Goal: Task Accomplishment & Management: Use online tool/utility

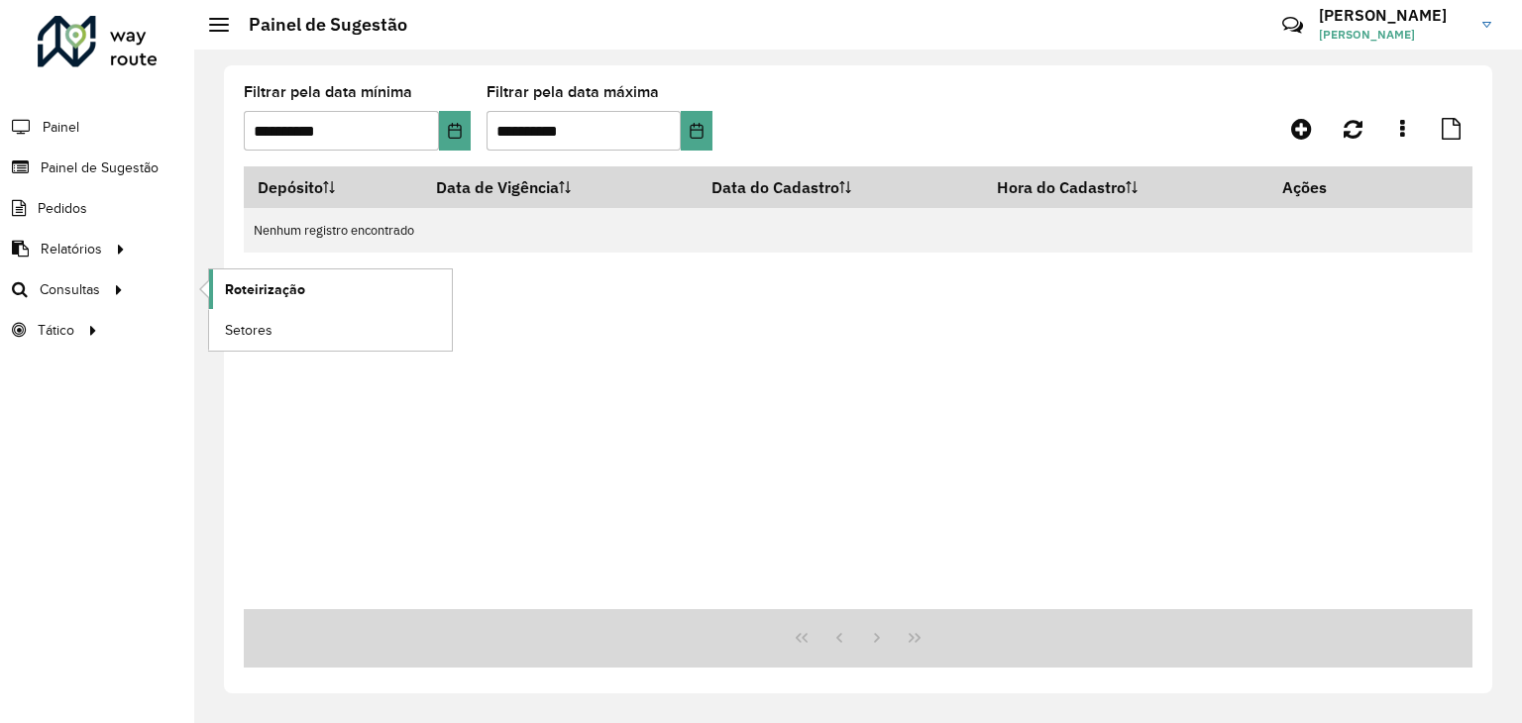
click at [234, 290] on span "Roteirização" at bounding box center [265, 289] width 80 height 21
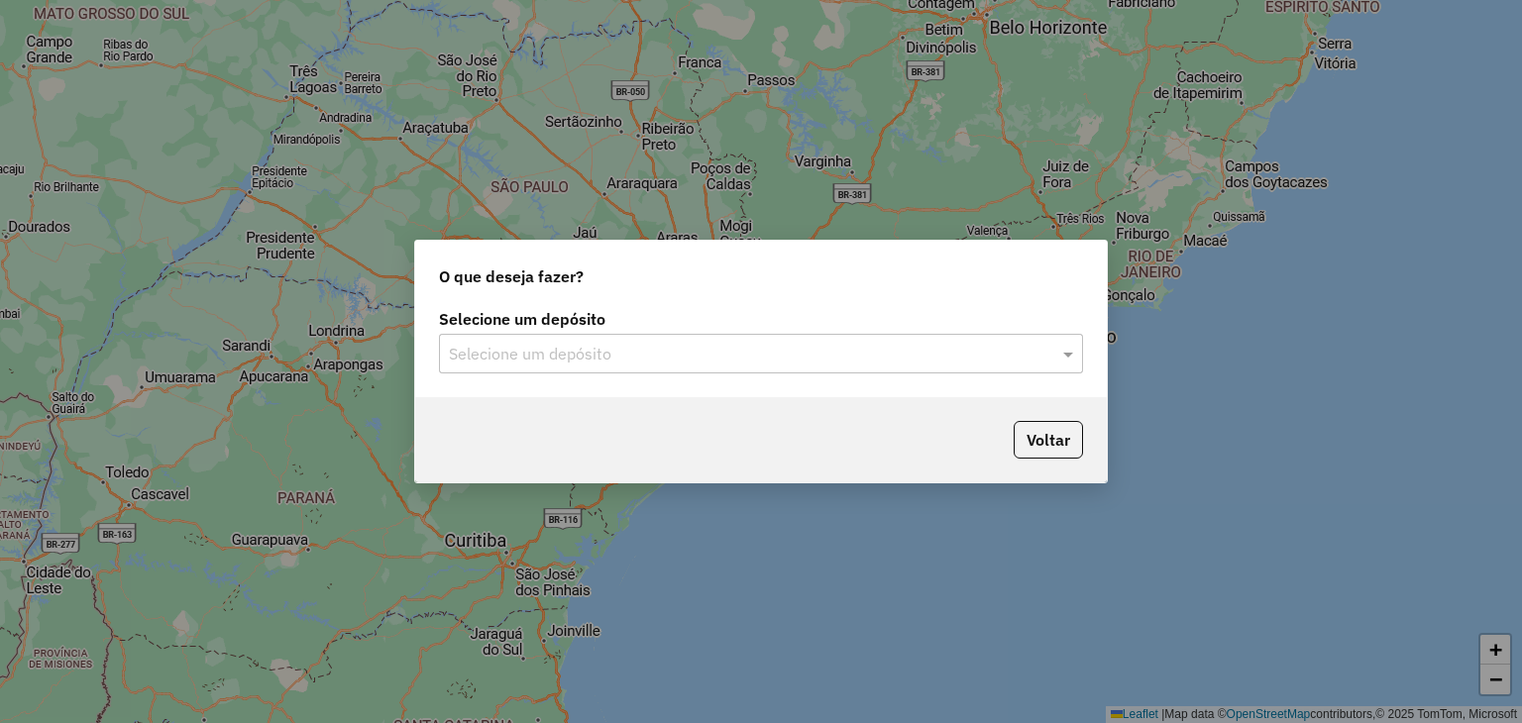
click at [741, 352] on input "text" at bounding box center [741, 355] width 584 height 24
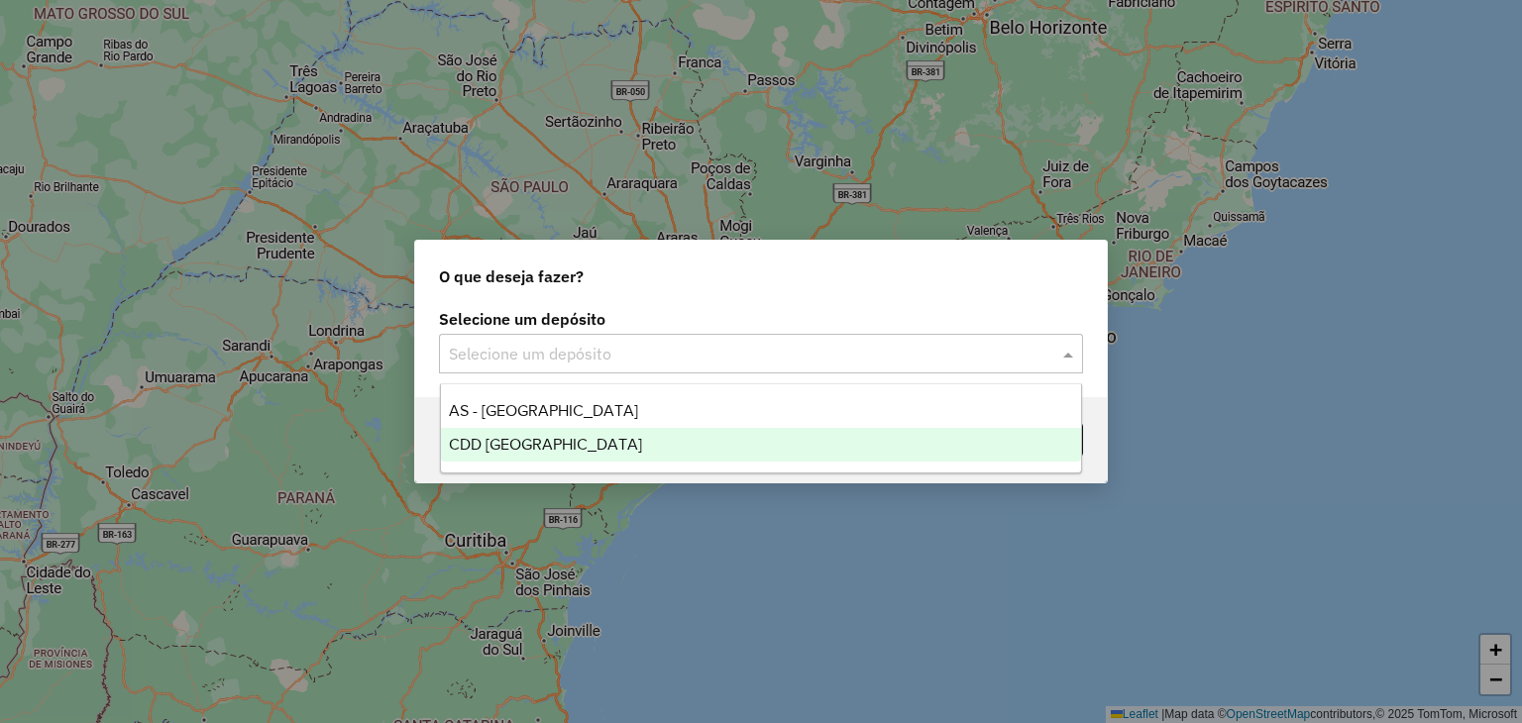
click at [635, 440] on div "CDD [GEOGRAPHIC_DATA]" at bounding box center [761, 445] width 641 height 34
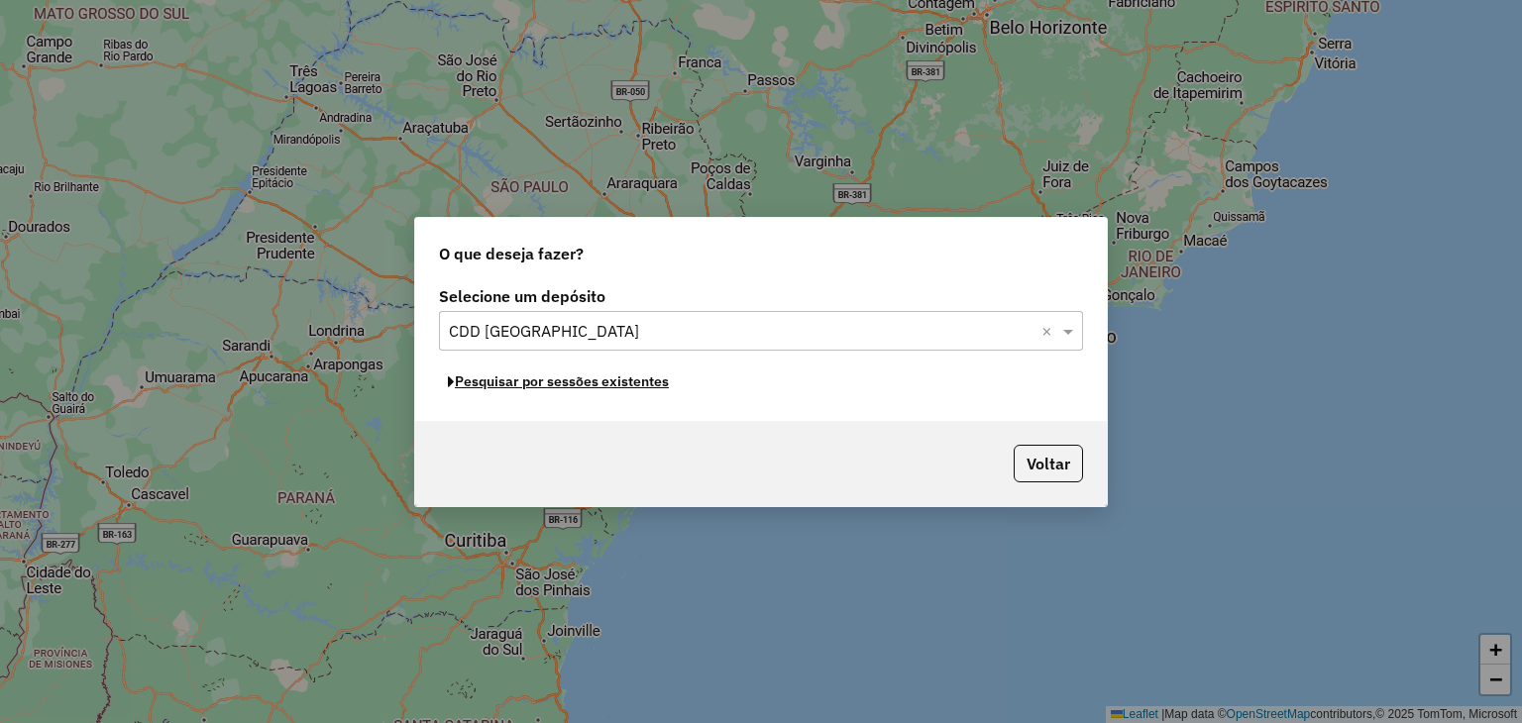
click at [625, 383] on button "Pesquisar por sessões existentes" at bounding box center [558, 382] width 239 height 31
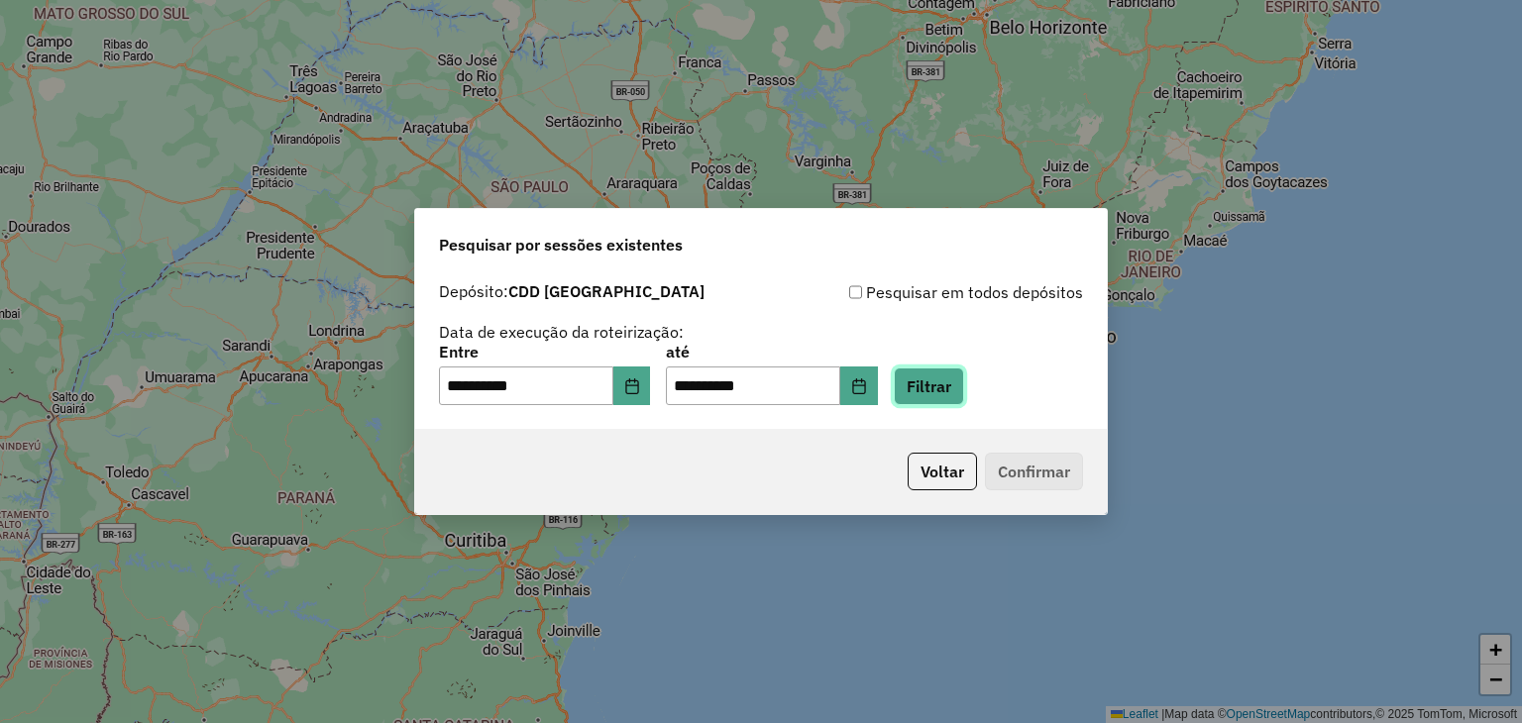
click at [955, 388] on button "Filtrar" at bounding box center [928, 387] width 70 height 38
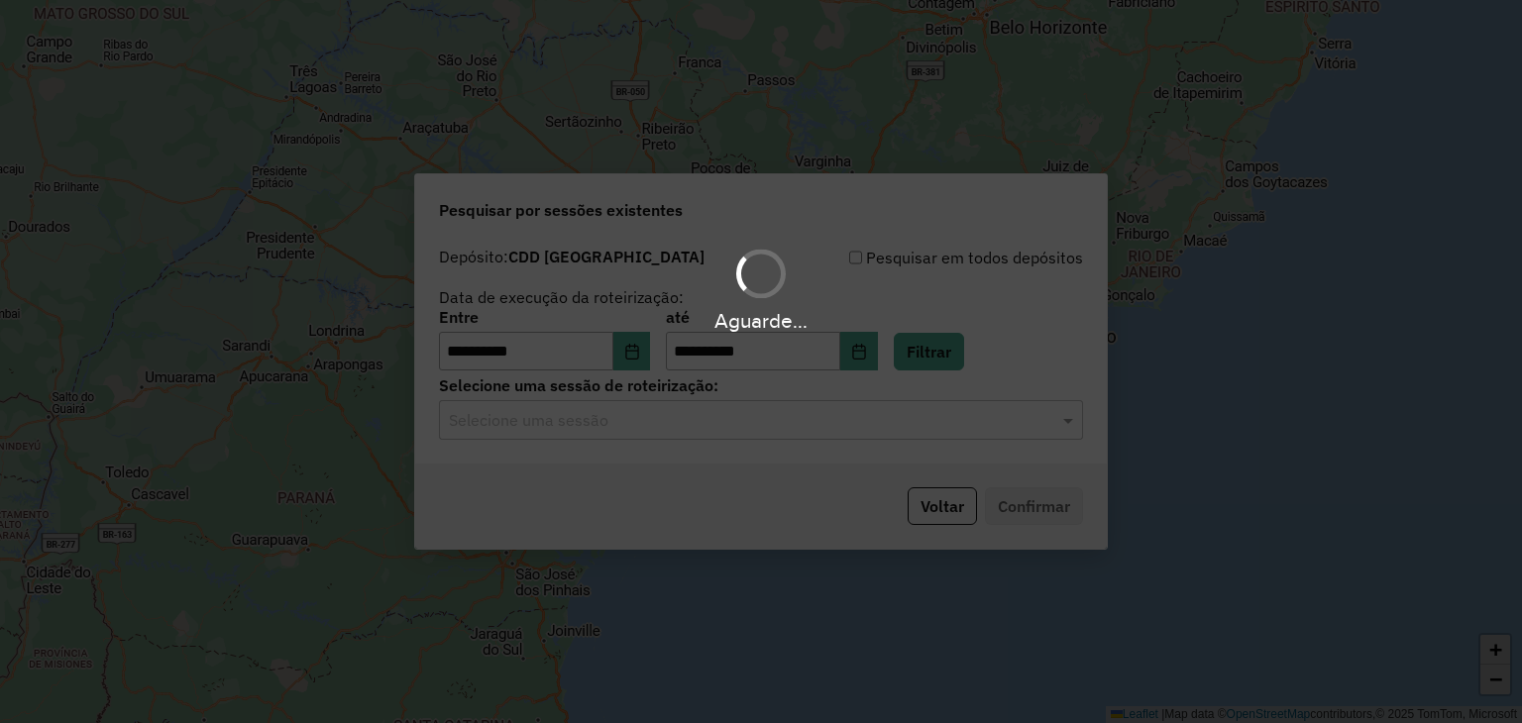
click at [677, 423] on hb-app "**********" at bounding box center [761, 361] width 1522 height 723
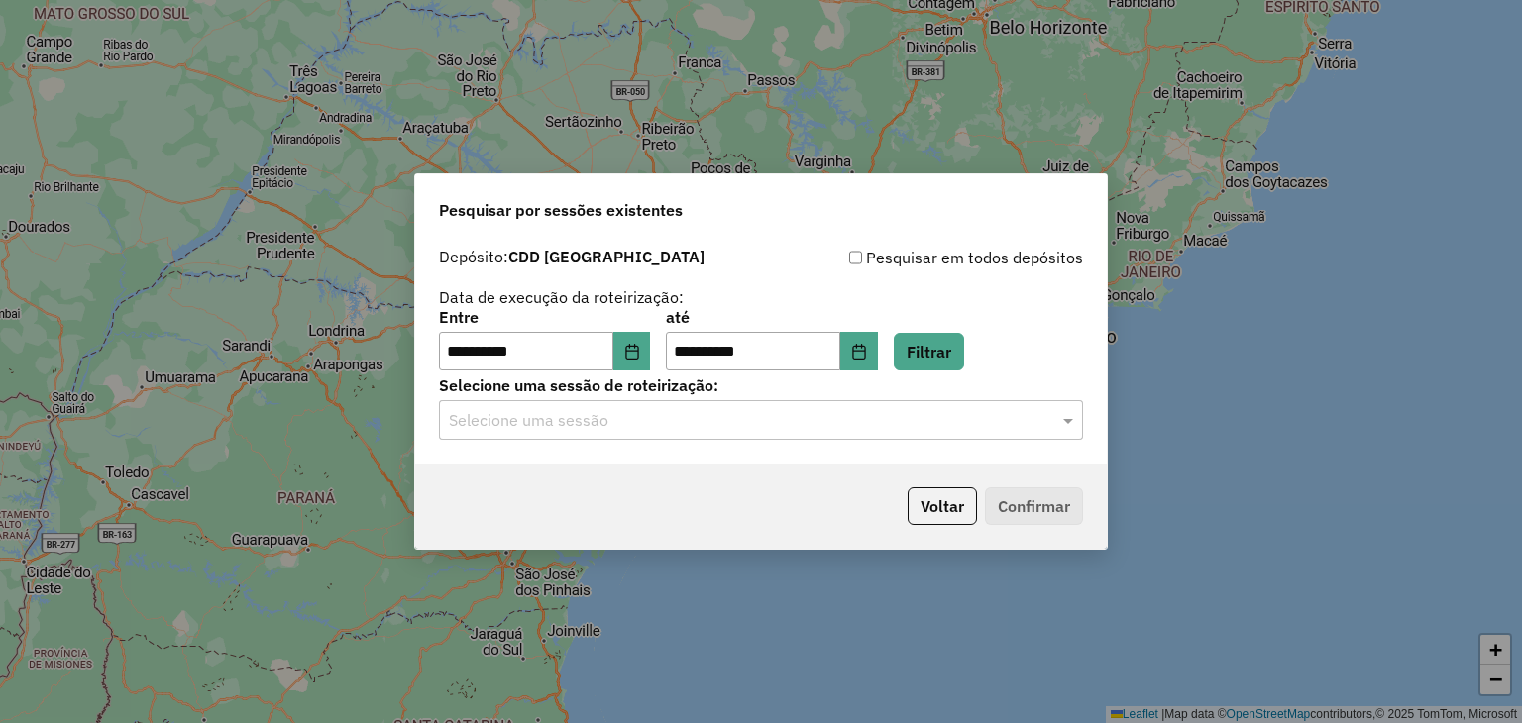
click at [664, 430] on input "text" at bounding box center [741, 421] width 584 height 24
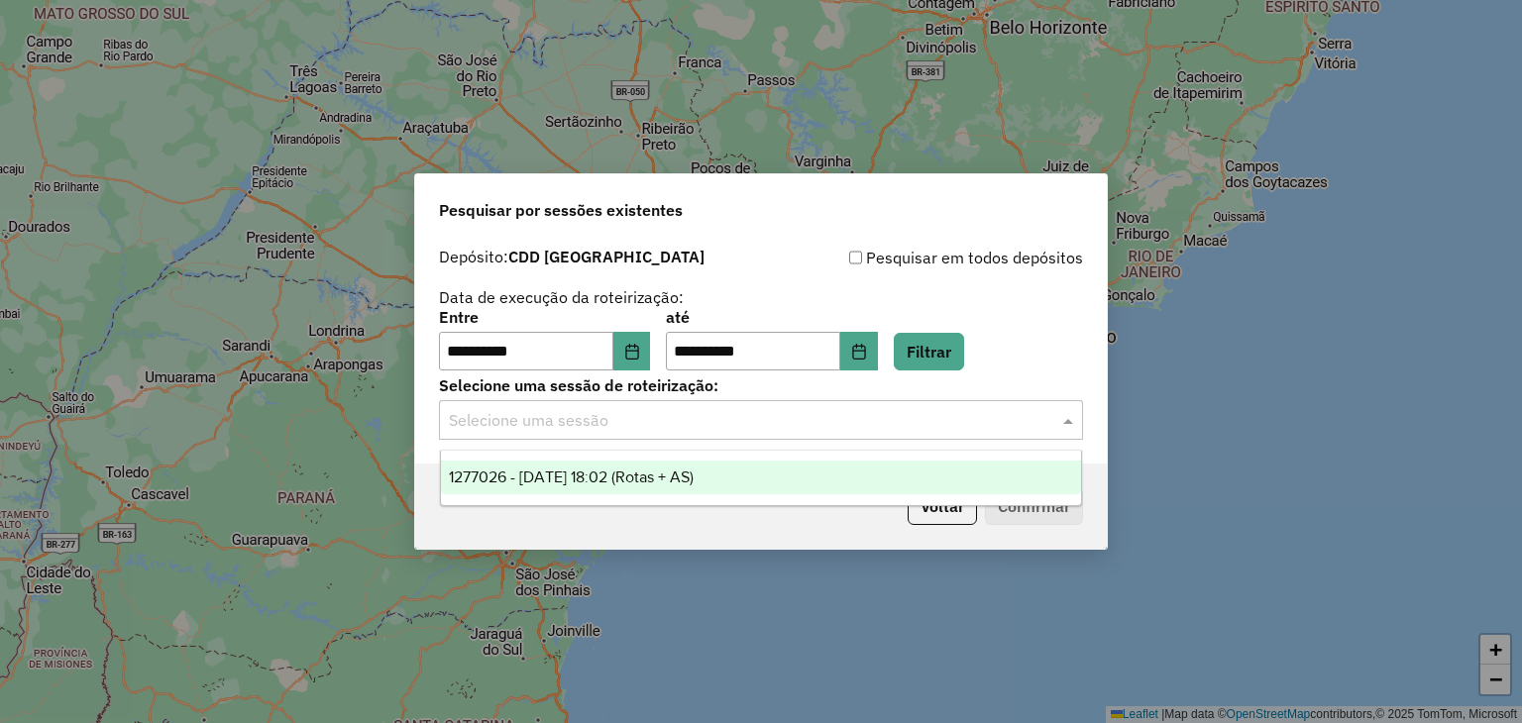
click at [634, 472] on span "1277026 - 17/09/2025 18:02 (Rotas + AS)" at bounding box center [571, 477] width 245 height 17
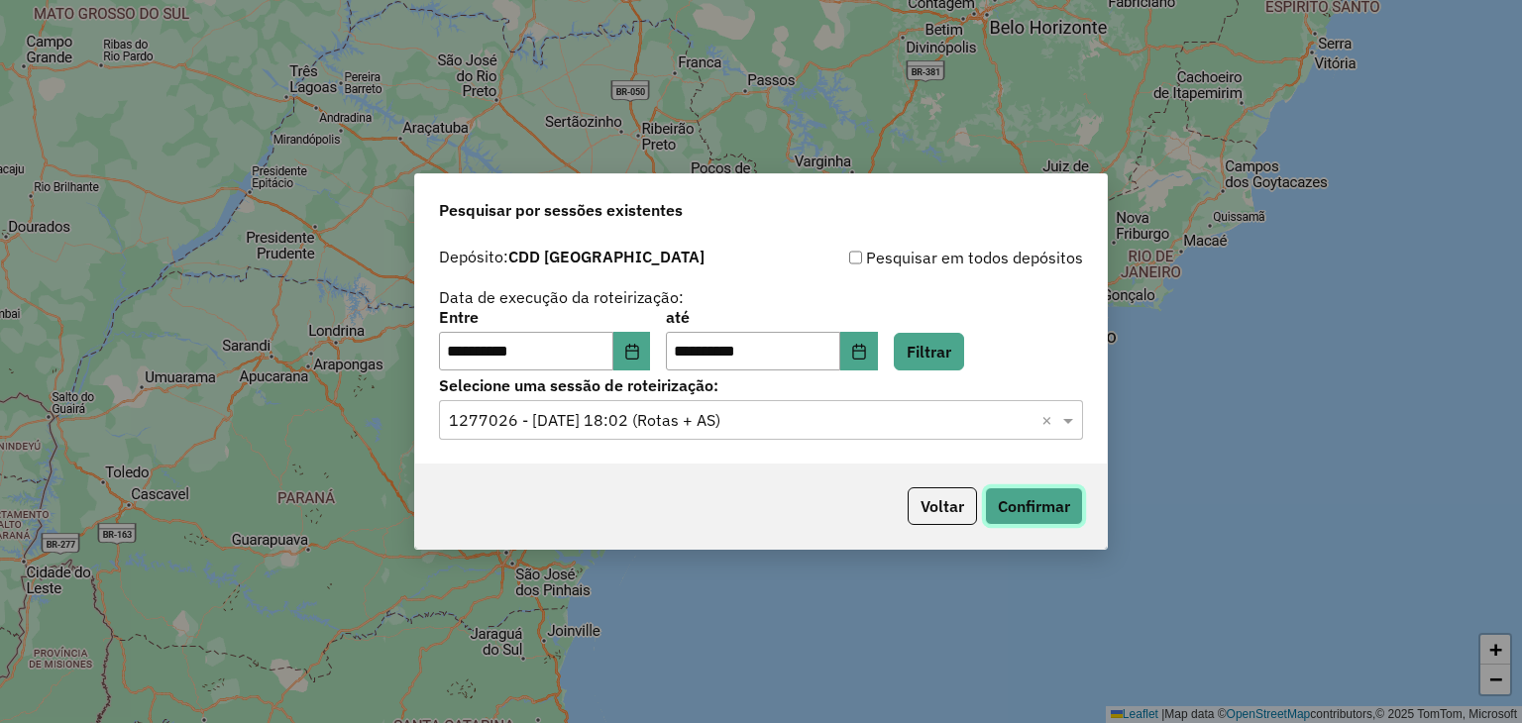
click at [1005, 513] on button "Confirmar" at bounding box center [1034, 506] width 98 height 38
click at [966, 433] on div "Selecione uma sessão × 1277026 - 17/09/2025 18:02 (Rotas + AS) ×" at bounding box center [761, 420] width 644 height 40
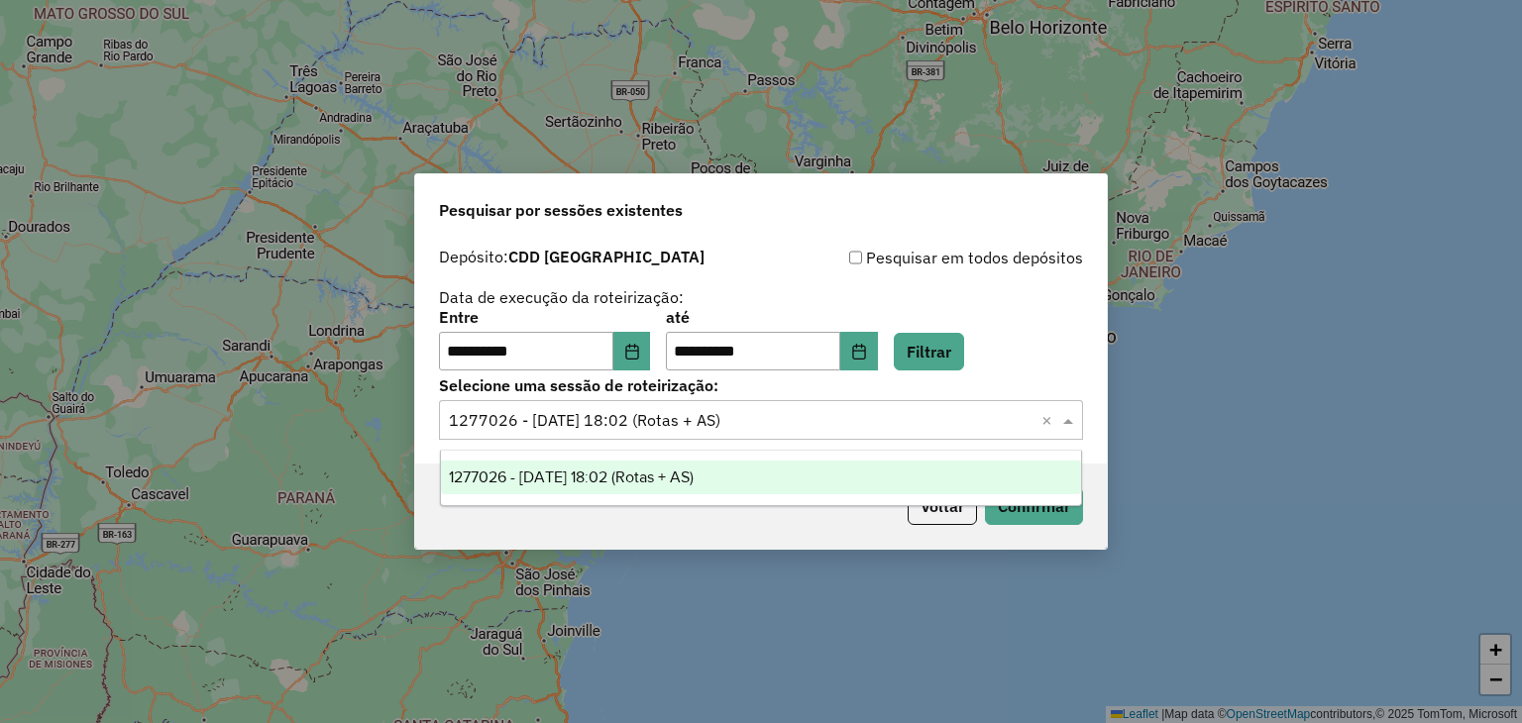
click at [964, 431] on input "text" at bounding box center [741, 421] width 584 height 24
click at [828, 517] on div "Voltar Confirmar" at bounding box center [760, 506] width 691 height 85
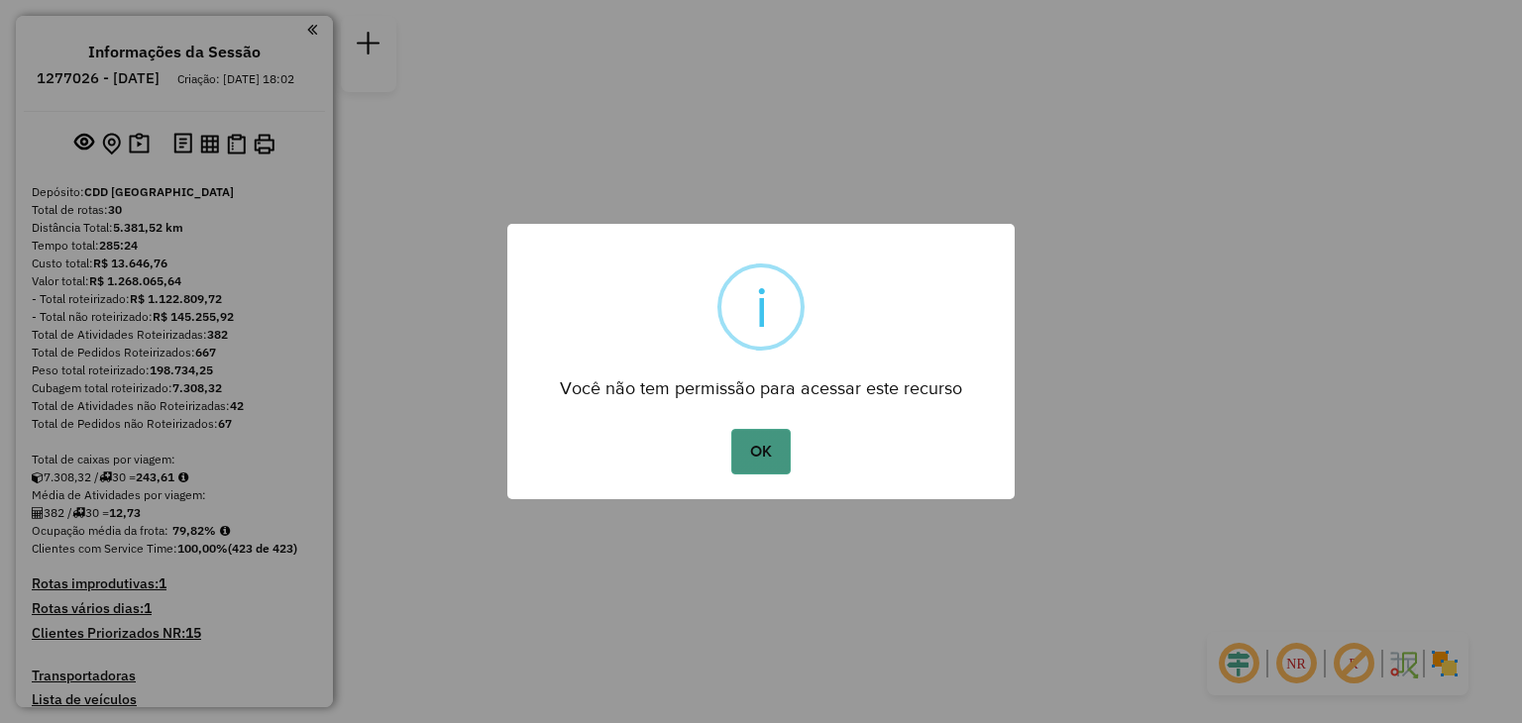
drag, startPoint x: 772, startPoint y: 449, endPoint x: 721, endPoint y: 334, distance: 125.5
click at [772, 449] on button "OK" at bounding box center [760, 452] width 58 height 46
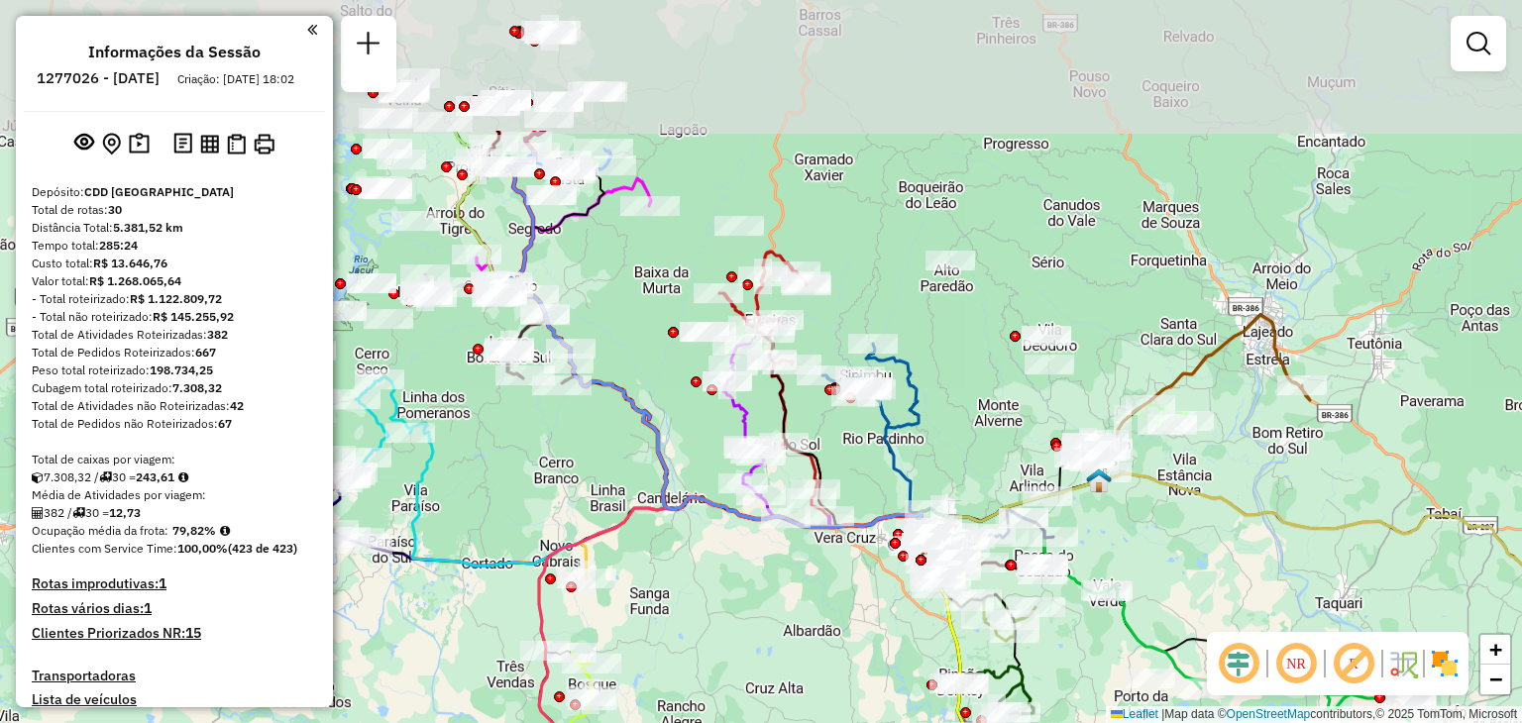
drag, startPoint x: 699, startPoint y: 280, endPoint x: 829, endPoint y: 430, distance: 198.0
click at [850, 449] on div "Janela de atendimento Grade de atendimento Capacidade Transportadoras Veículos …" at bounding box center [761, 361] width 1522 height 723
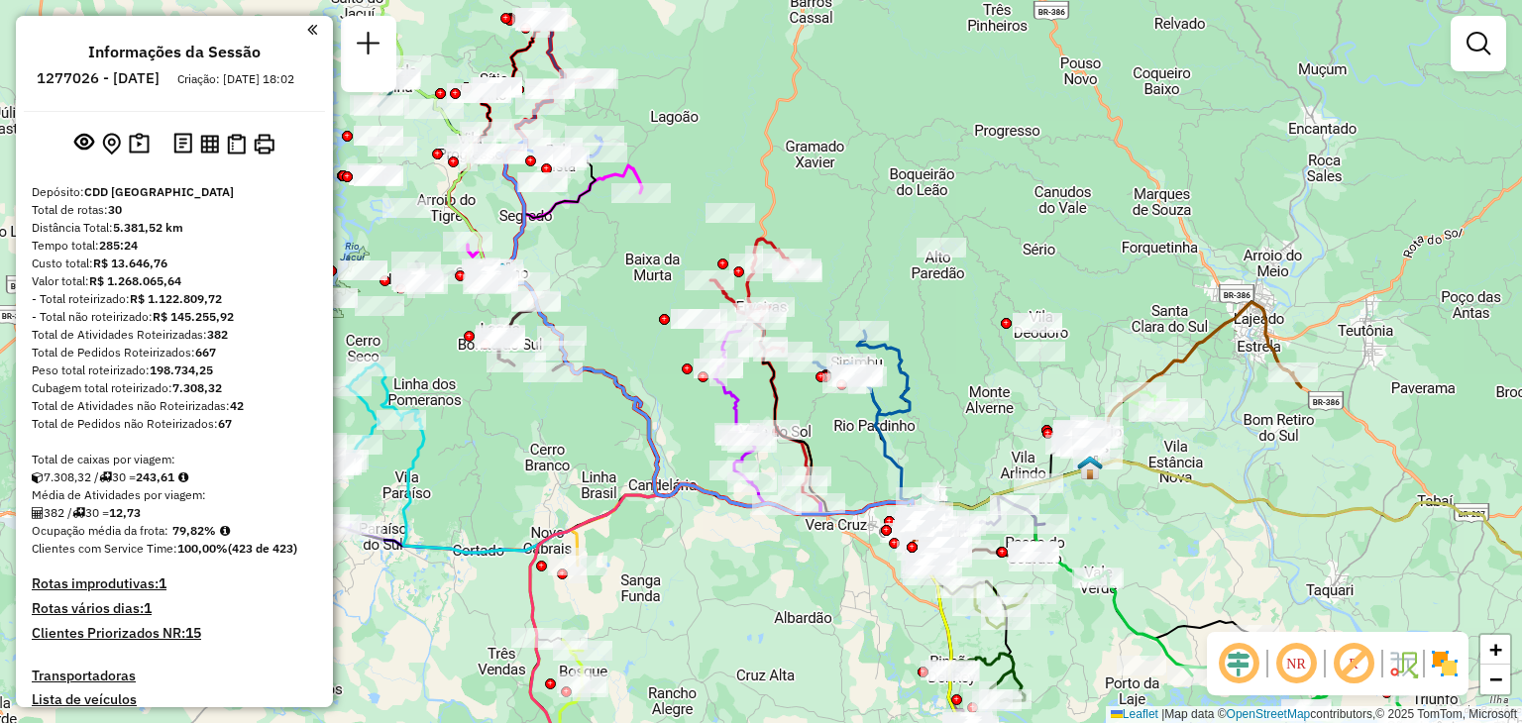
drag, startPoint x: 630, startPoint y: 247, endPoint x: 654, endPoint y: 270, distance: 33.6
click at [648, 281] on div "Janela de atendimento Grade de atendimento Capacidade Transportadoras Veículos …" at bounding box center [761, 361] width 1522 height 723
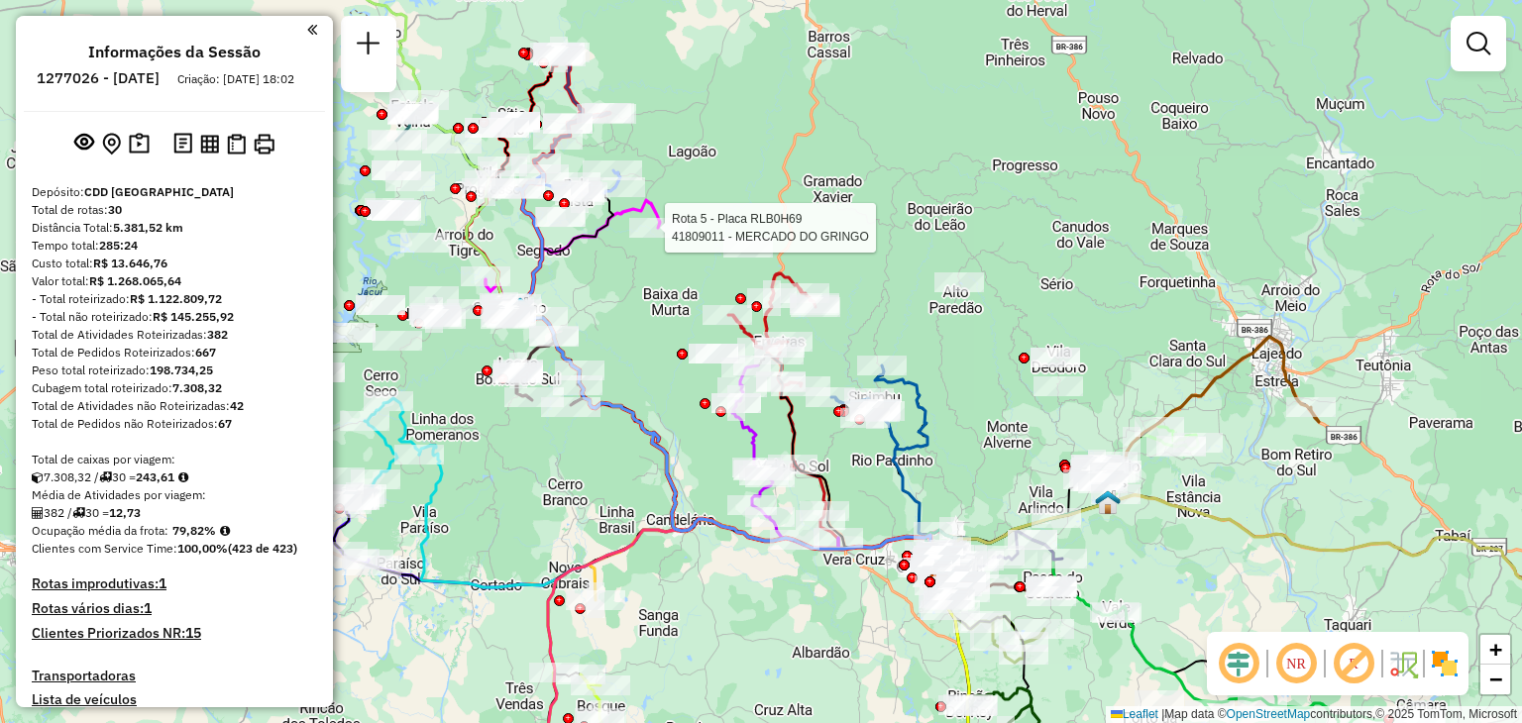
select select "**********"
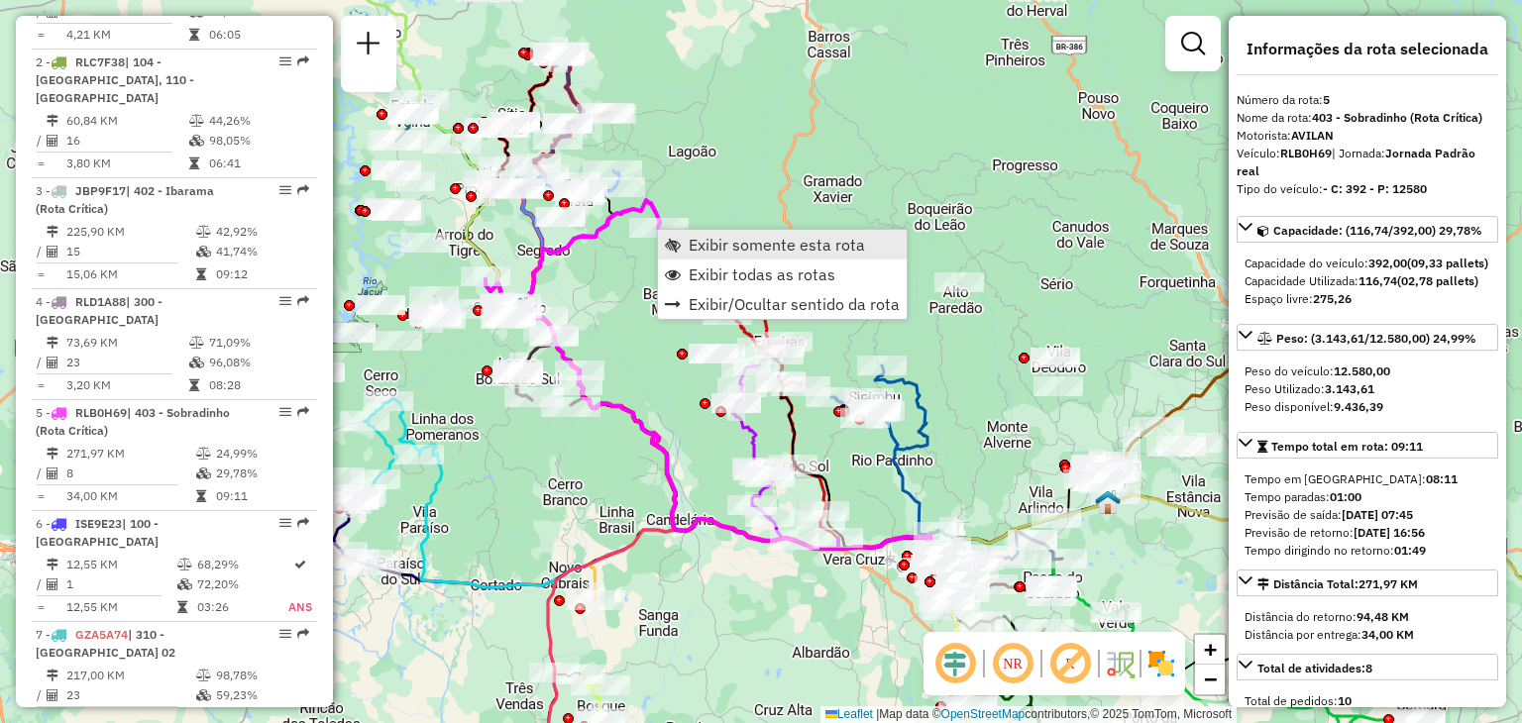
scroll to position [1219, 0]
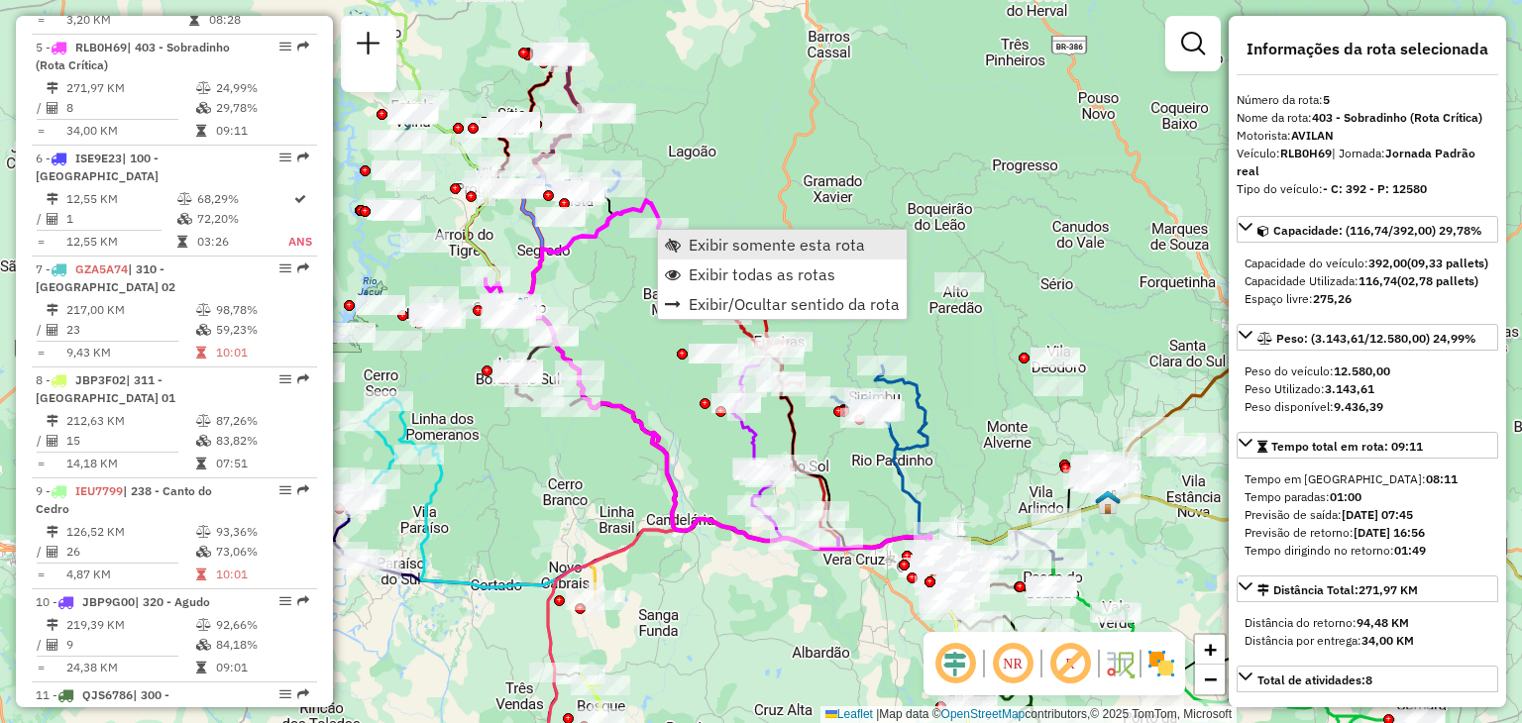
click at [707, 250] on span "Exibir somente esta rota" at bounding box center [776, 245] width 176 height 16
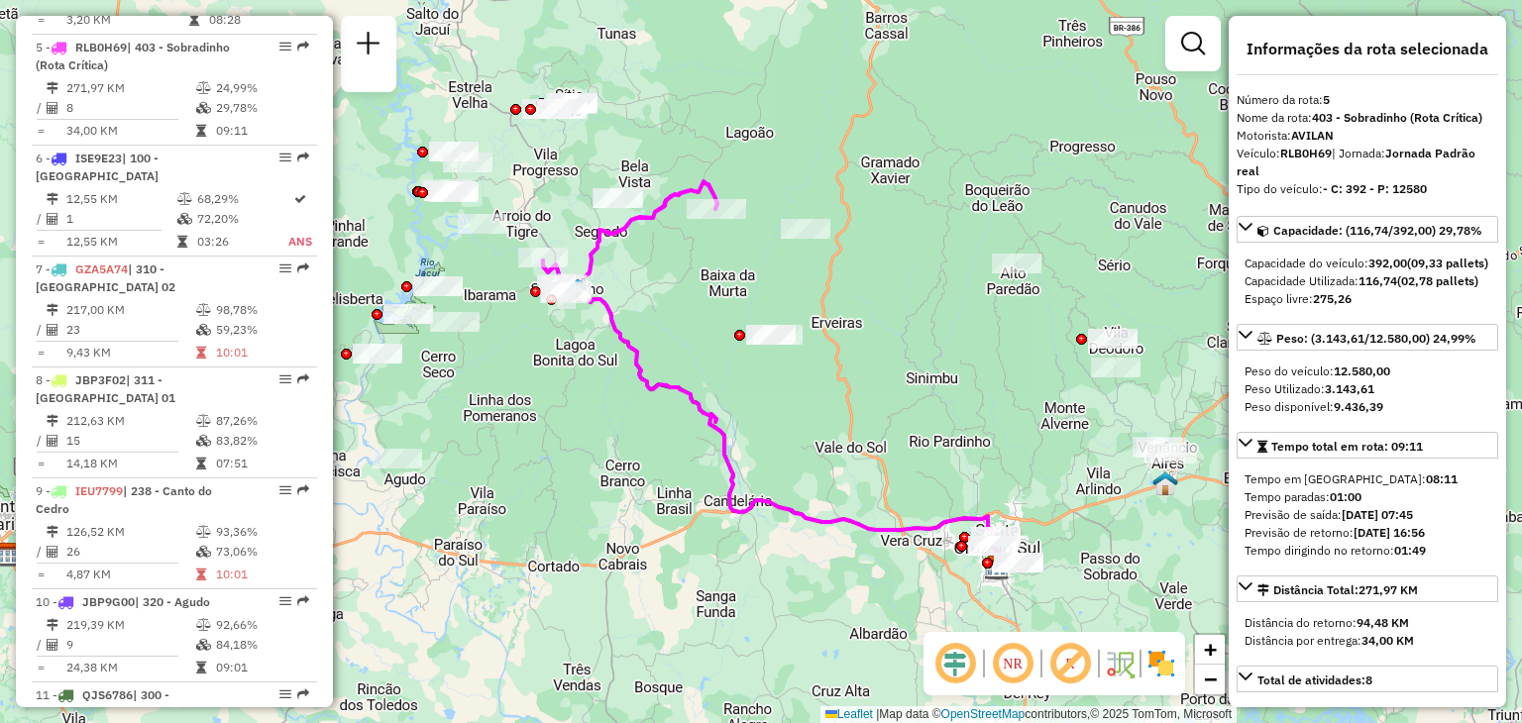
click at [653, 299] on div "Janela de atendimento Grade de atendimento Capacidade Transportadoras Veículos …" at bounding box center [761, 361] width 1522 height 723
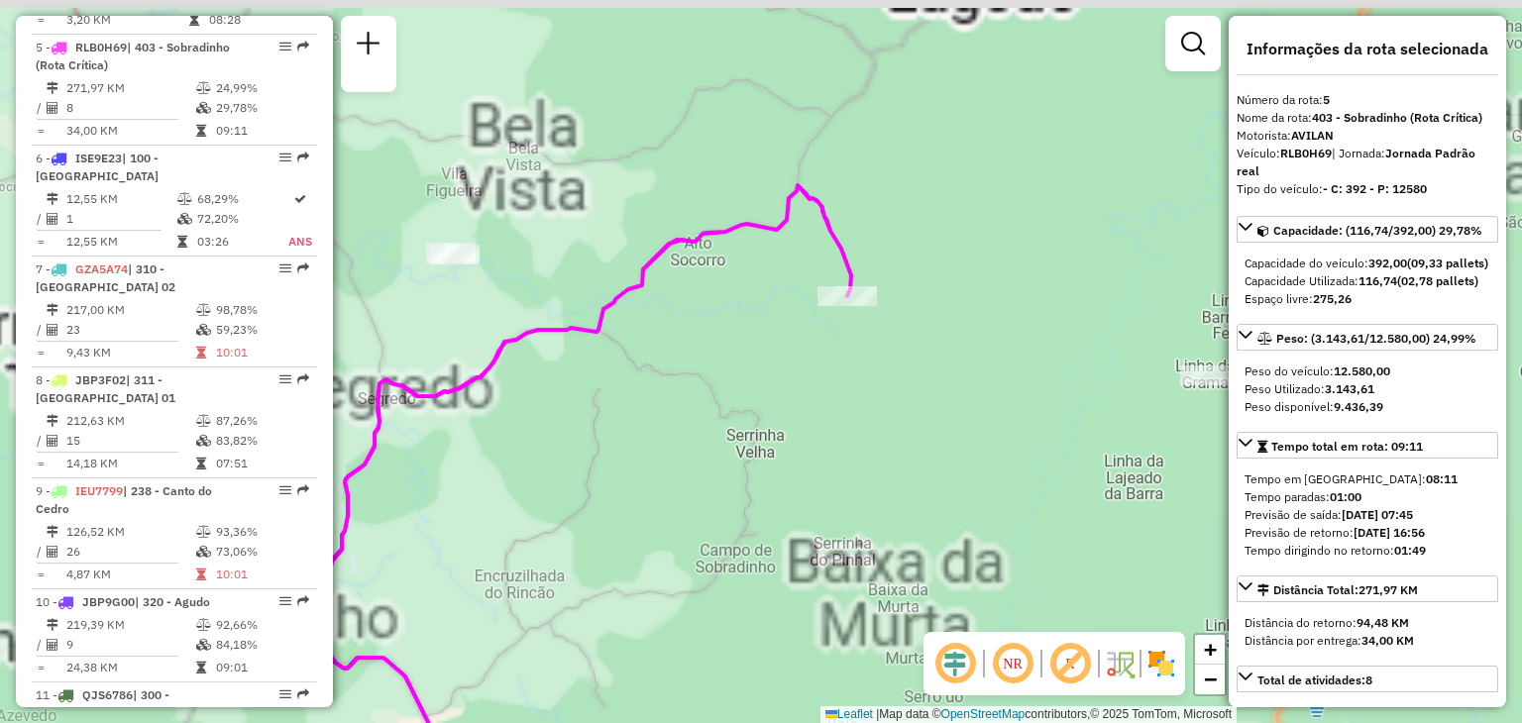
drag, startPoint x: 739, startPoint y: 300, endPoint x: 712, endPoint y: 277, distance: 35.1
click at [751, 304] on div "Janela de atendimento Grade de atendimento Capacidade Transportadoras Veículos …" at bounding box center [761, 361] width 1522 height 723
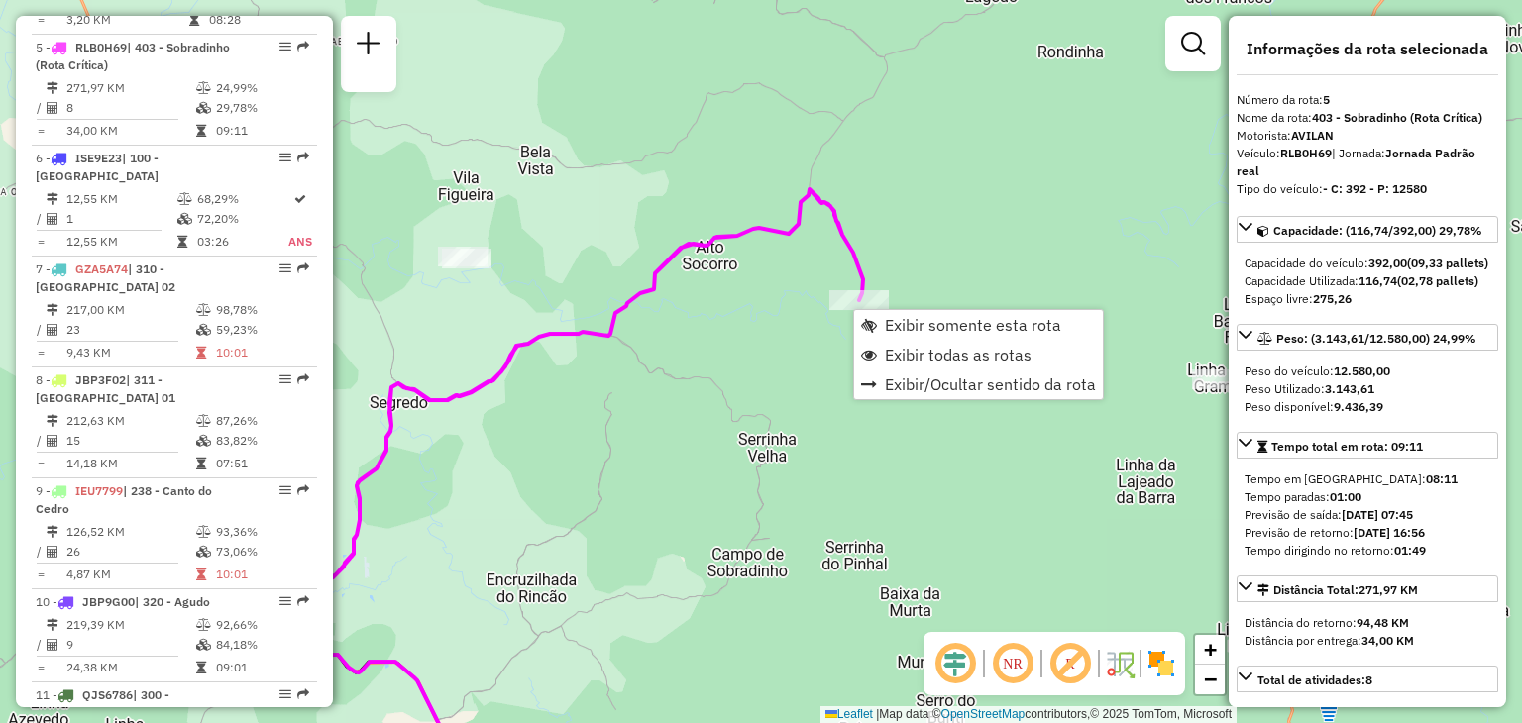
click at [819, 368] on div "Janela de atendimento Grade de atendimento Capacidade Transportadoras Veículos …" at bounding box center [761, 361] width 1522 height 723
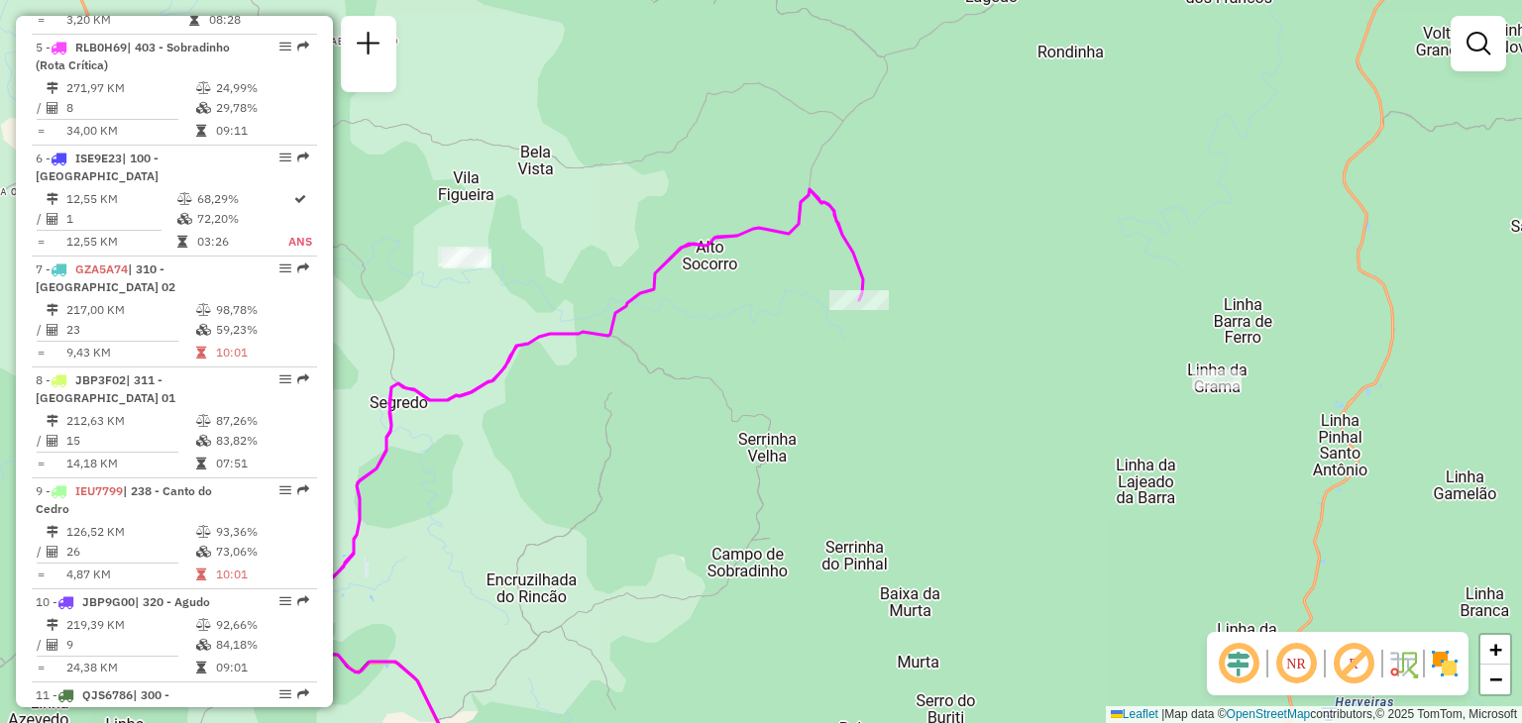
drag, startPoint x: 747, startPoint y: 405, endPoint x: 872, endPoint y: 368, distance: 130.1
click at [872, 368] on div "Janela de atendimento Grade de atendimento Capacidade Transportadoras Veículos …" at bounding box center [761, 361] width 1522 height 723
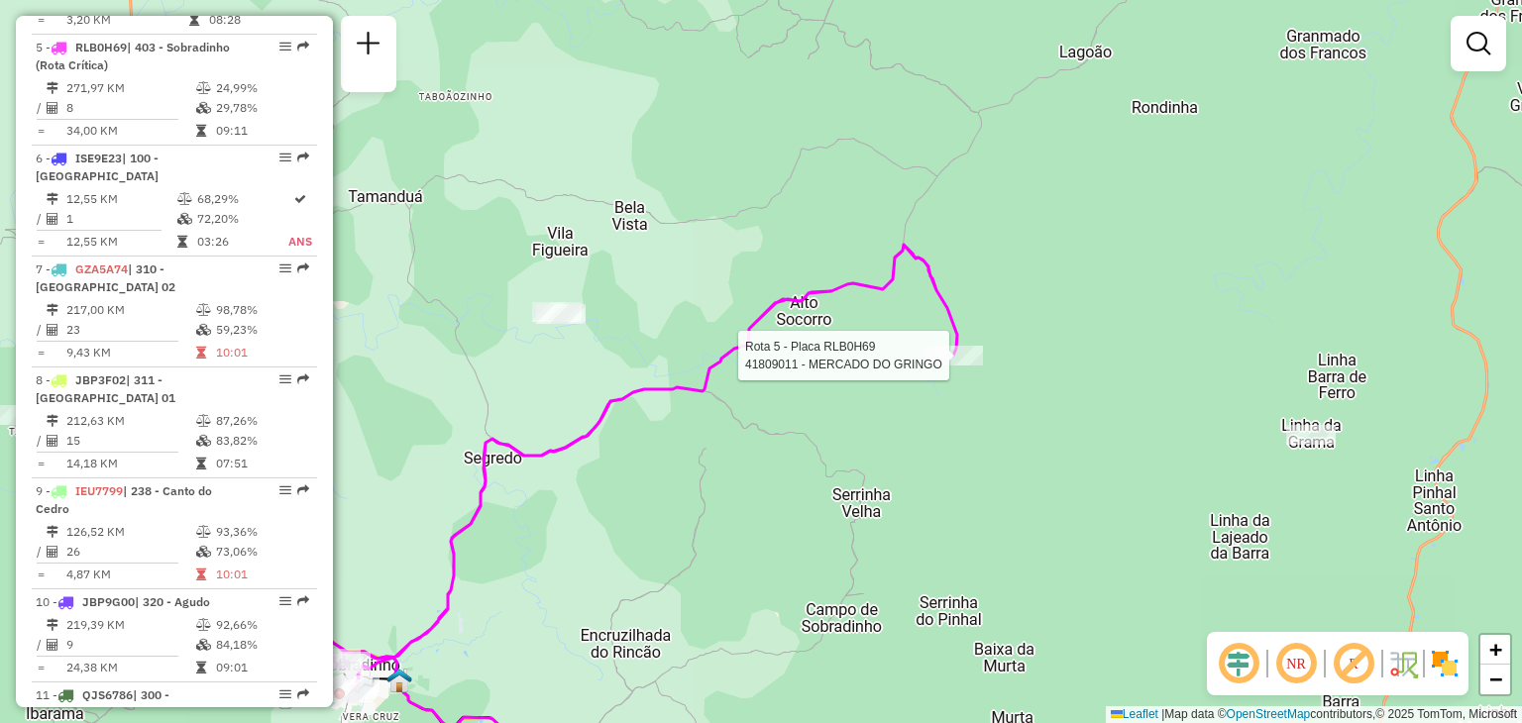
select select "**********"
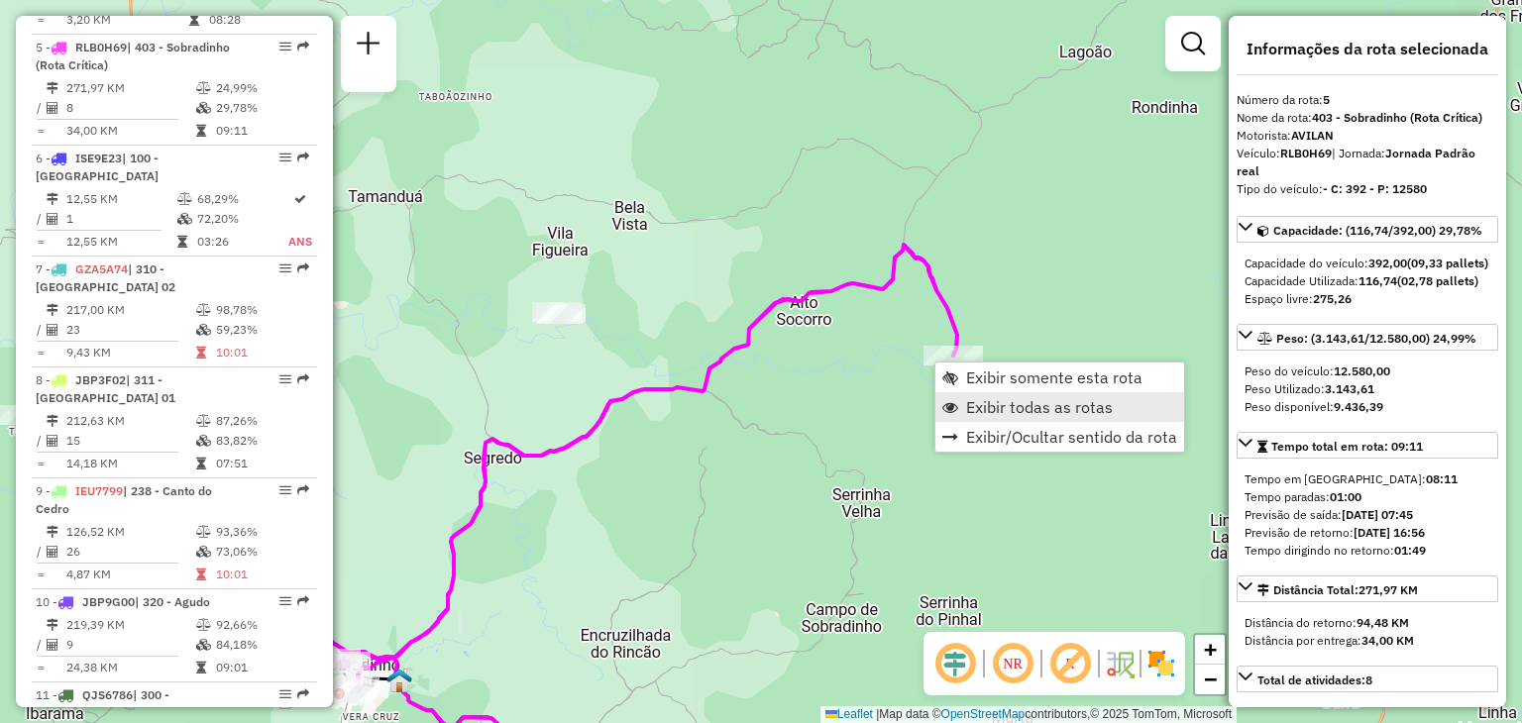
click at [970, 399] on span "Exibir todas as rotas" at bounding box center [1039, 407] width 147 height 16
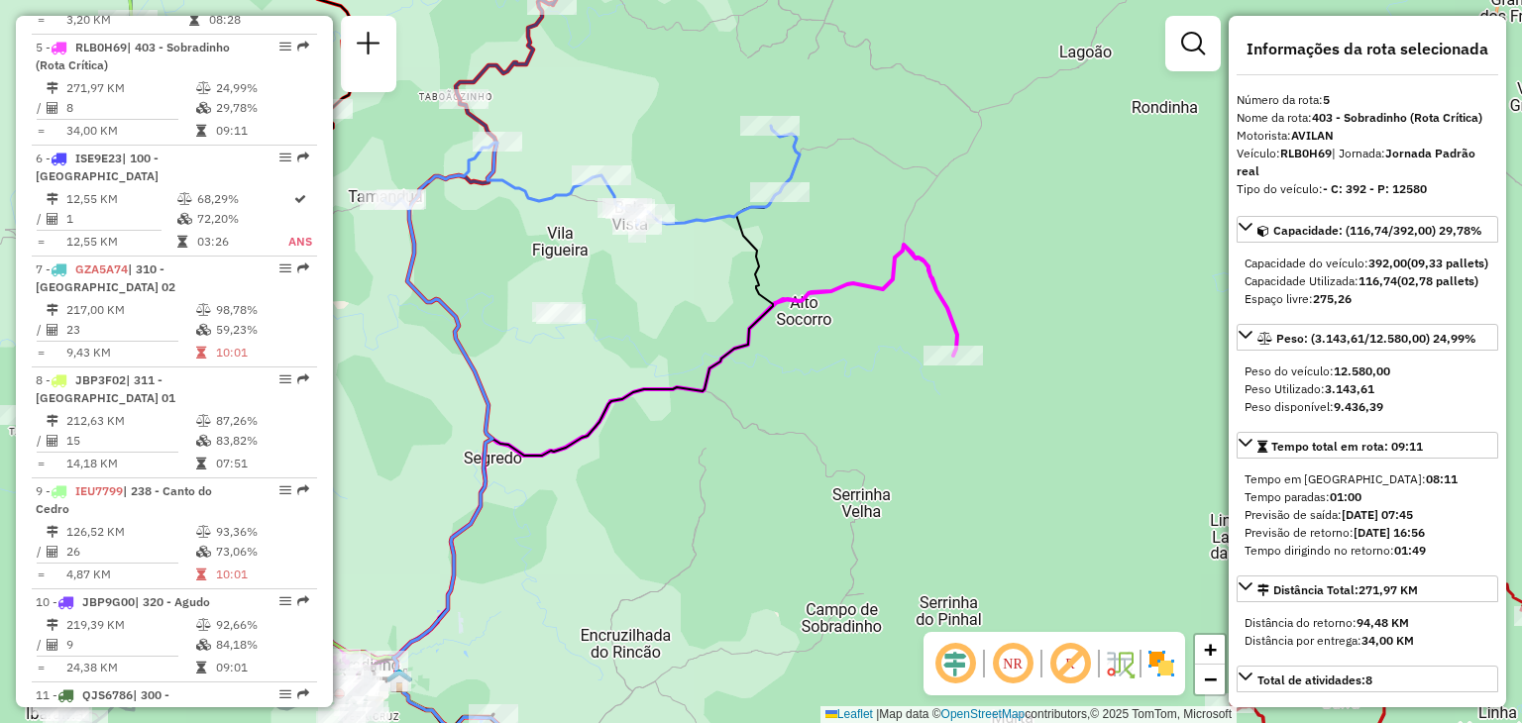
drag, startPoint x: 780, startPoint y: 387, endPoint x: 778, endPoint y: 442, distance: 54.5
click at [763, 459] on div "Janela de atendimento Grade de atendimento Capacidade Transportadoras Veículos …" at bounding box center [761, 361] width 1522 height 723
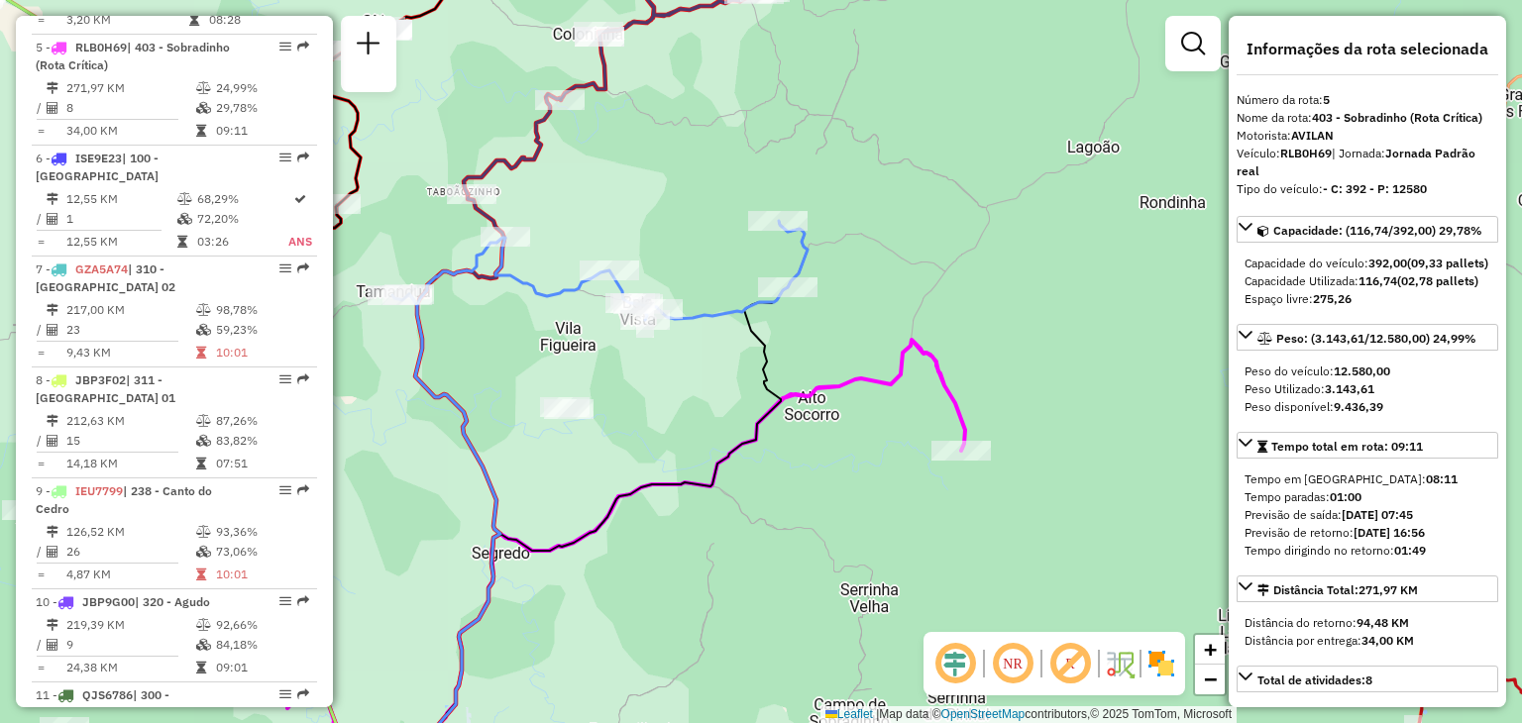
drag, startPoint x: 835, startPoint y: 454, endPoint x: 844, endPoint y: 448, distance: 10.7
click at [840, 456] on div "Janela de atendimento Grade de atendimento Capacidade Transportadoras Veículos …" at bounding box center [761, 361] width 1522 height 723
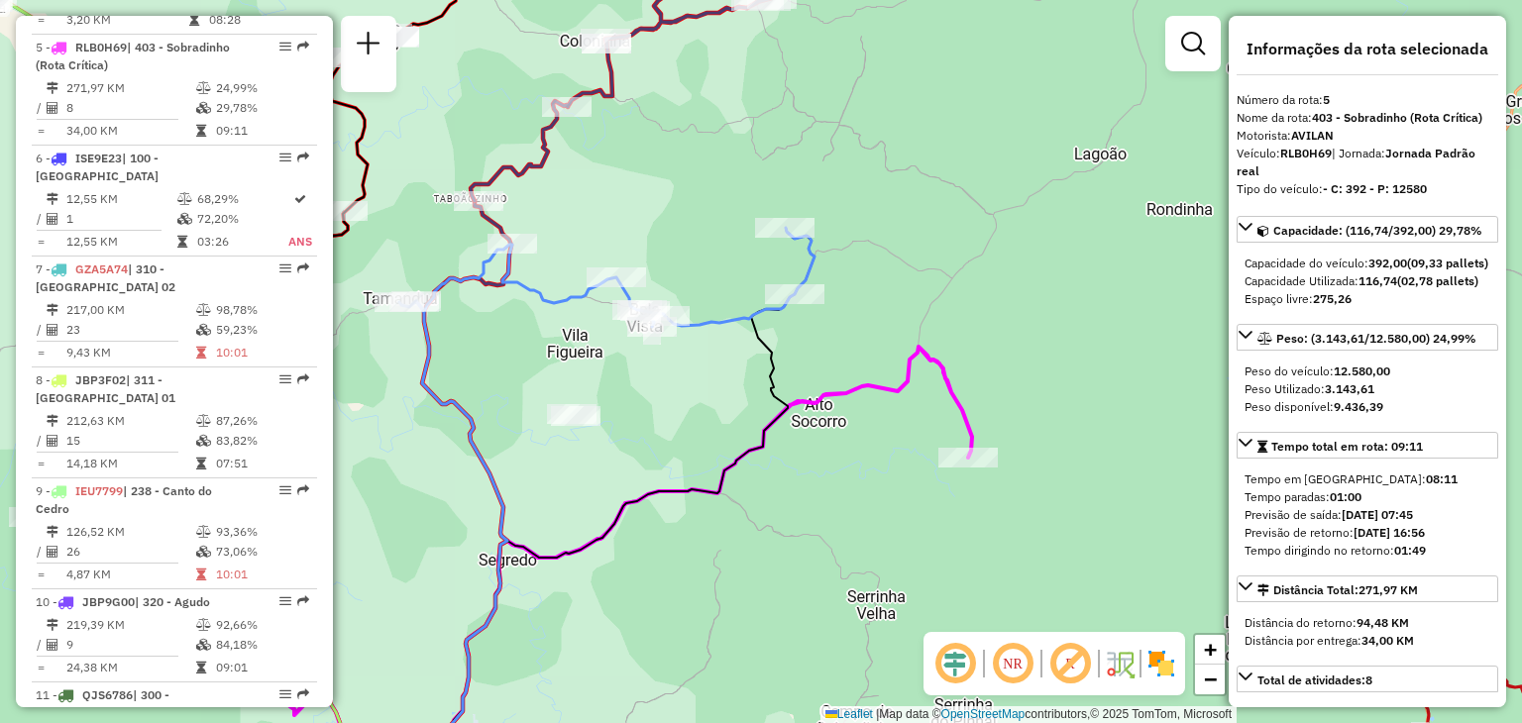
drag, startPoint x: 796, startPoint y: 310, endPoint x: 803, endPoint y: 379, distance: 69.7
click at [803, 379] on div "Janela de atendimento Grade de atendimento Capacidade Transportadoras Veículos …" at bounding box center [761, 361] width 1522 height 723
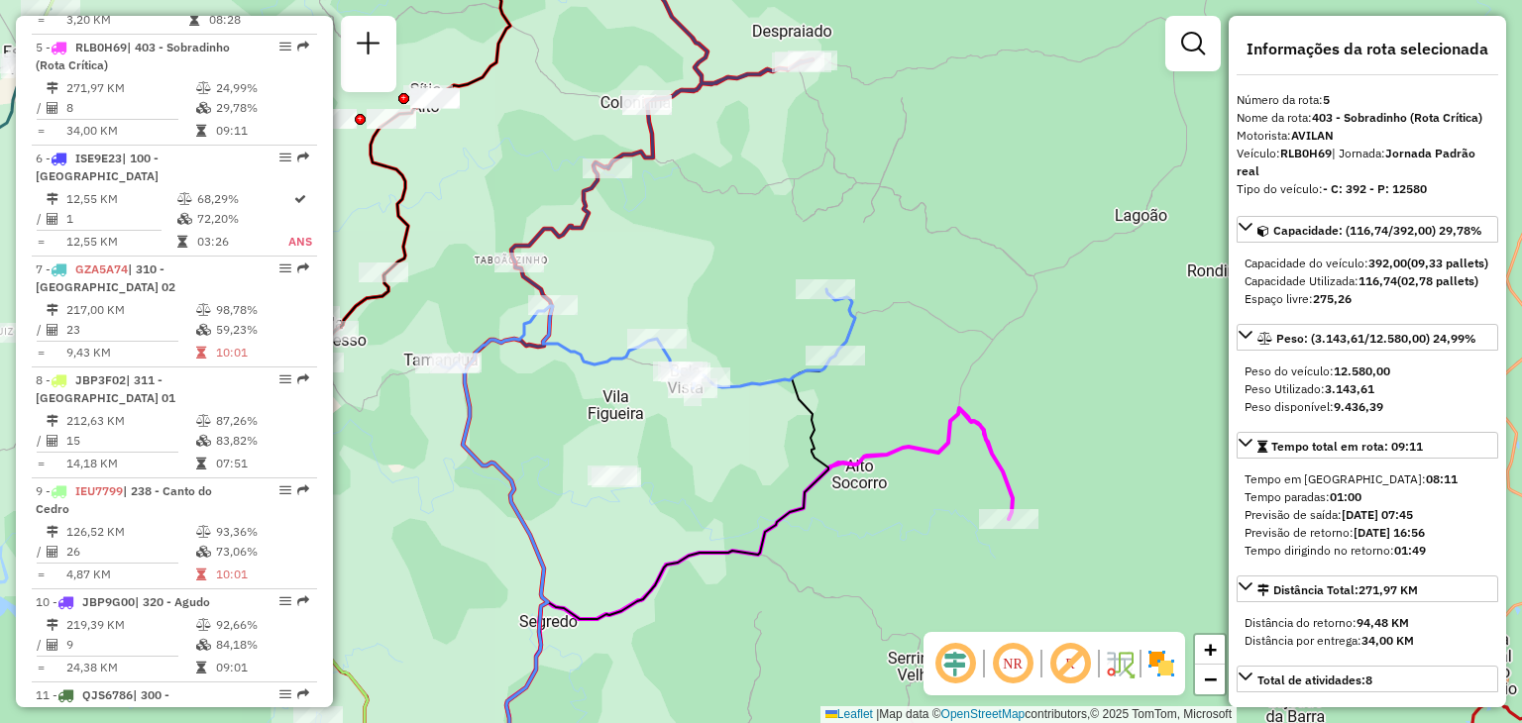
drag, startPoint x: 689, startPoint y: 542, endPoint x: 317, endPoint y: 302, distance: 442.9
click at [775, 535] on div "Janela de atendimento Grade de atendimento Capacidade Transportadoras Veículos …" at bounding box center [761, 361] width 1522 height 723
